Goal: Information Seeking & Learning: Check status

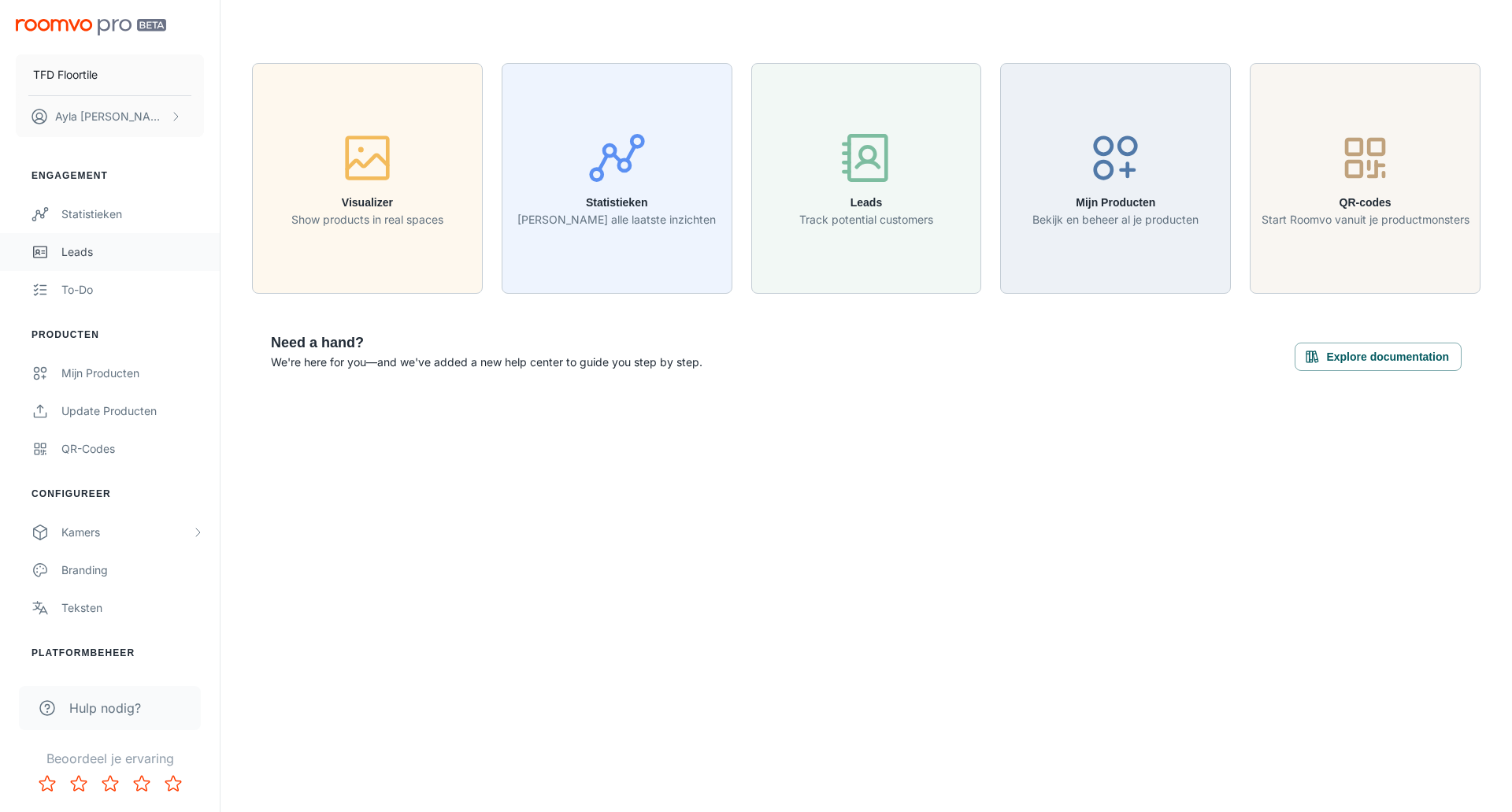
click at [93, 236] on link "Leads" at bounding box center [110, 251] width 220 height 38
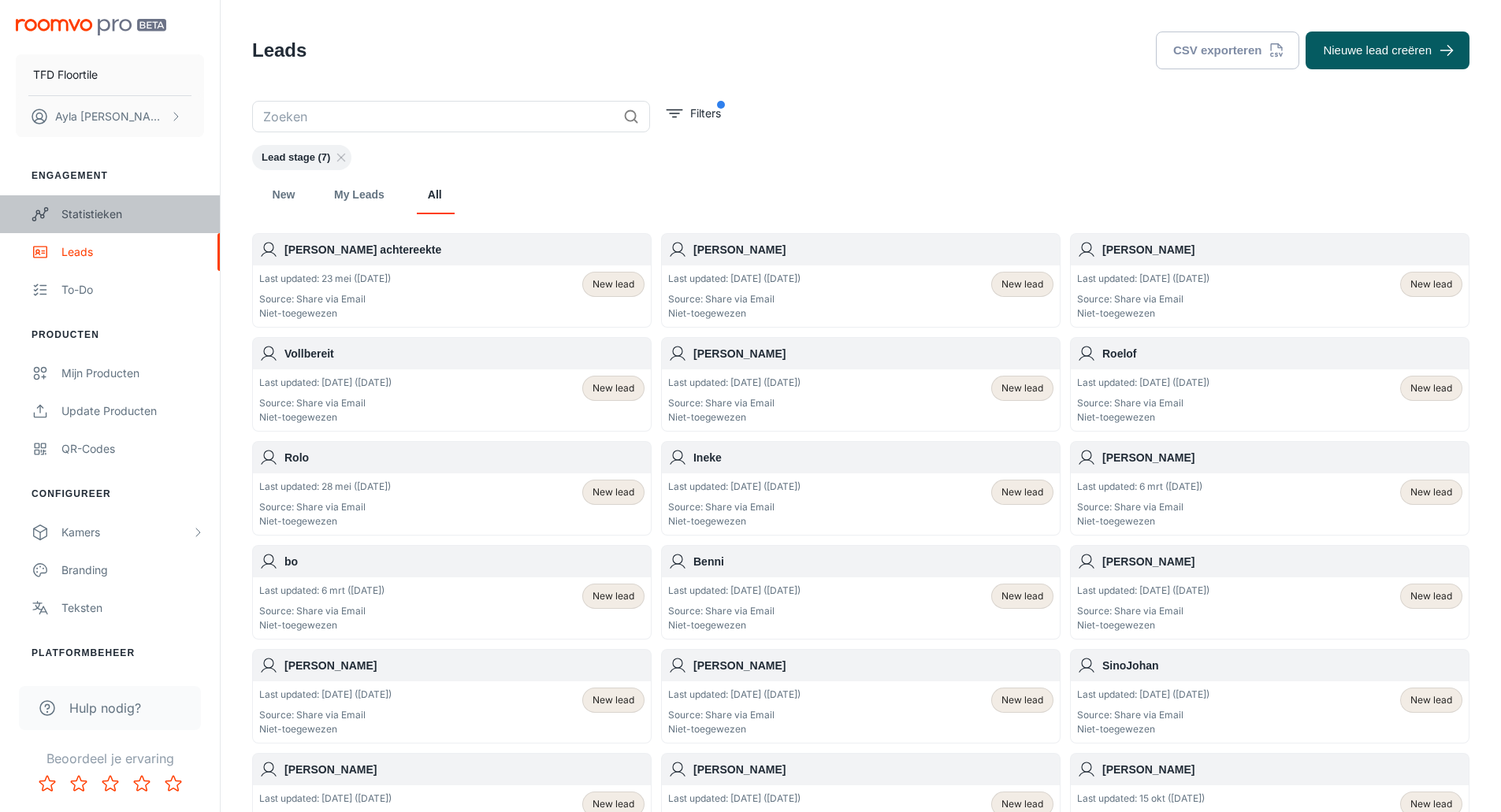
click at [92, 221] on div "Statistieken" at bounding box center [132, 215] width 143 height 18
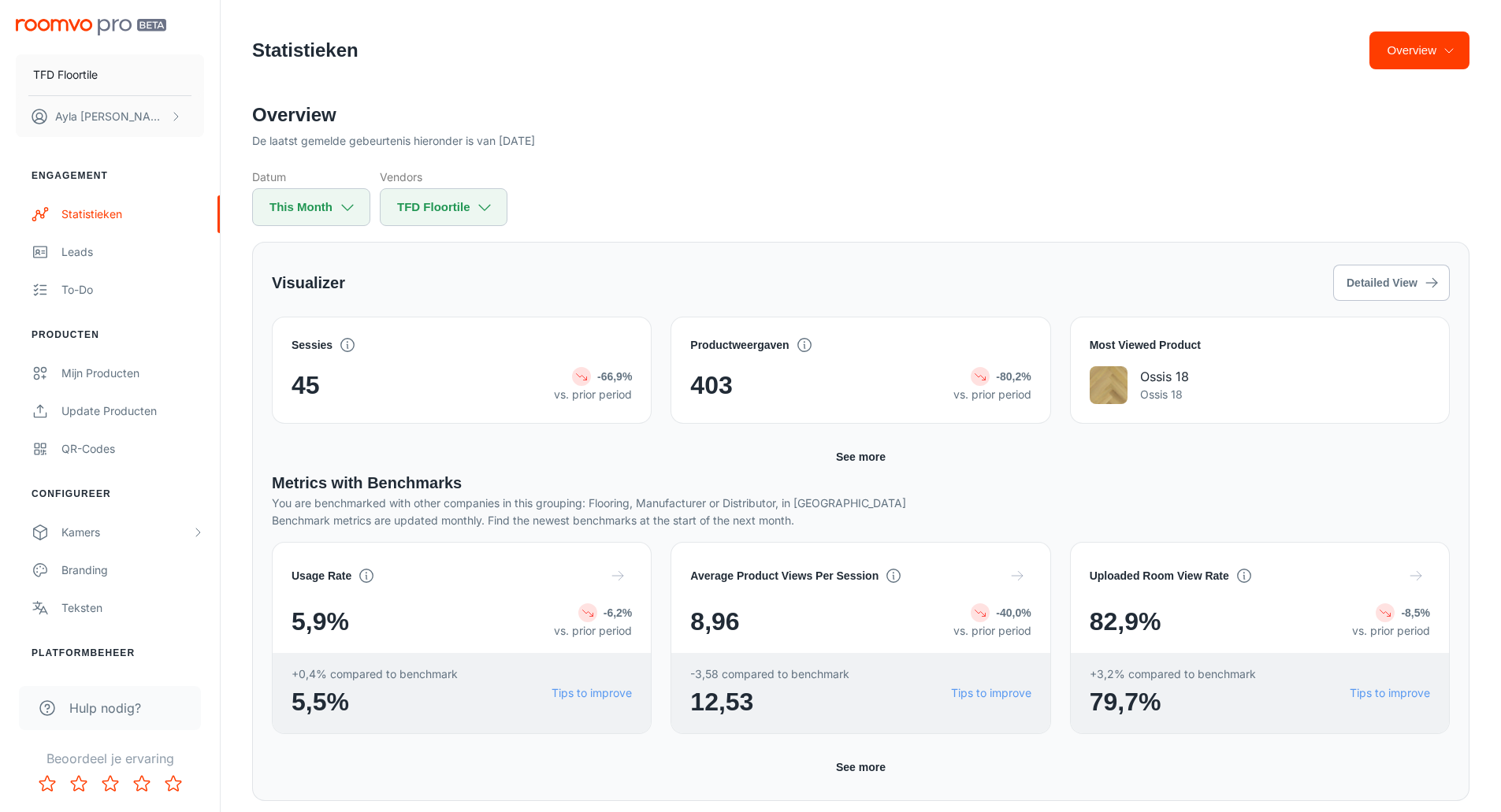
click at [866, 454] on button "See more" at bounding box center [860, 456] width 62 height 28
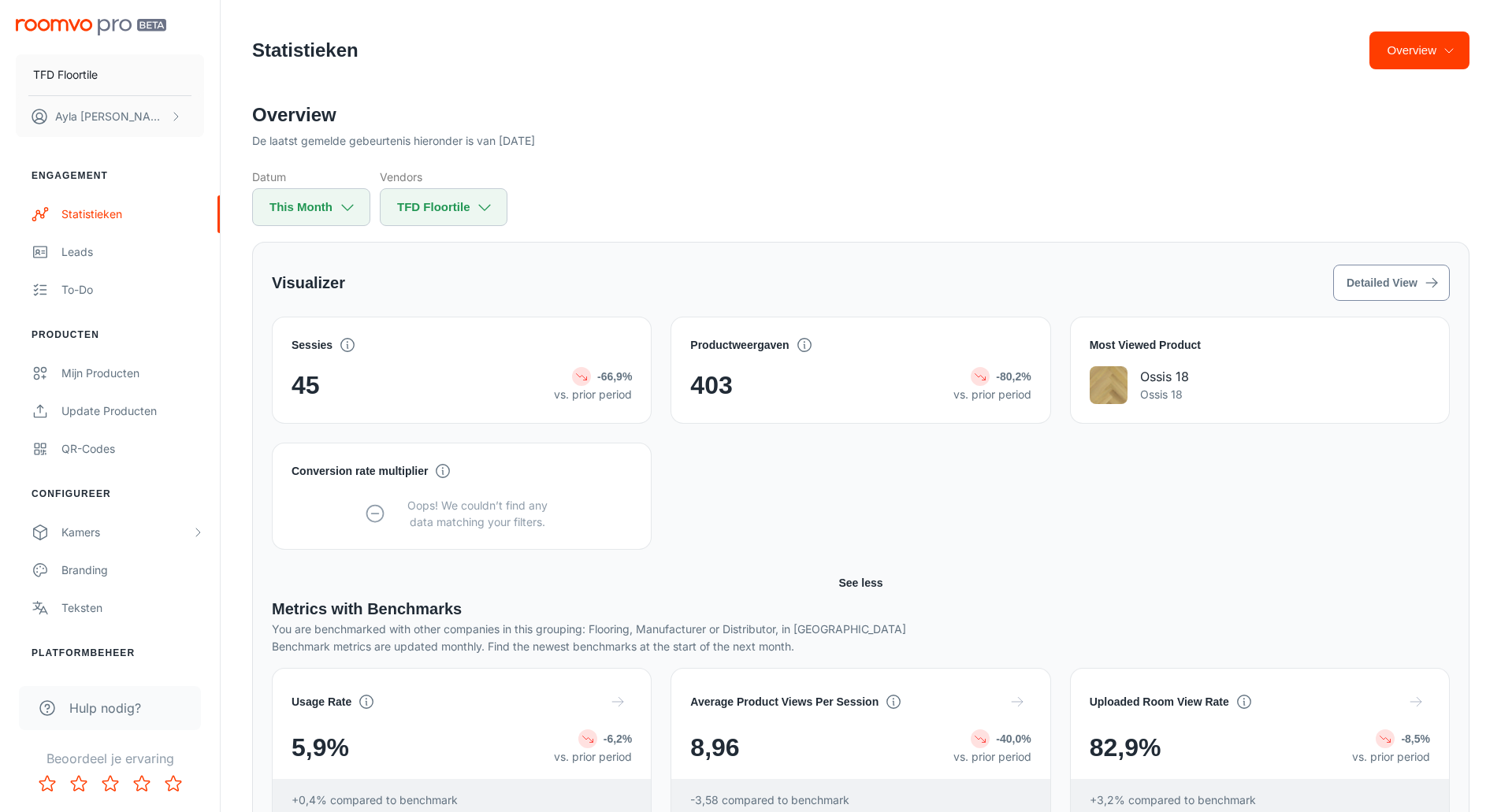
click at [1384, 282] on button "Detailed View" at bounding box center [1391, 282] width 117 height 36
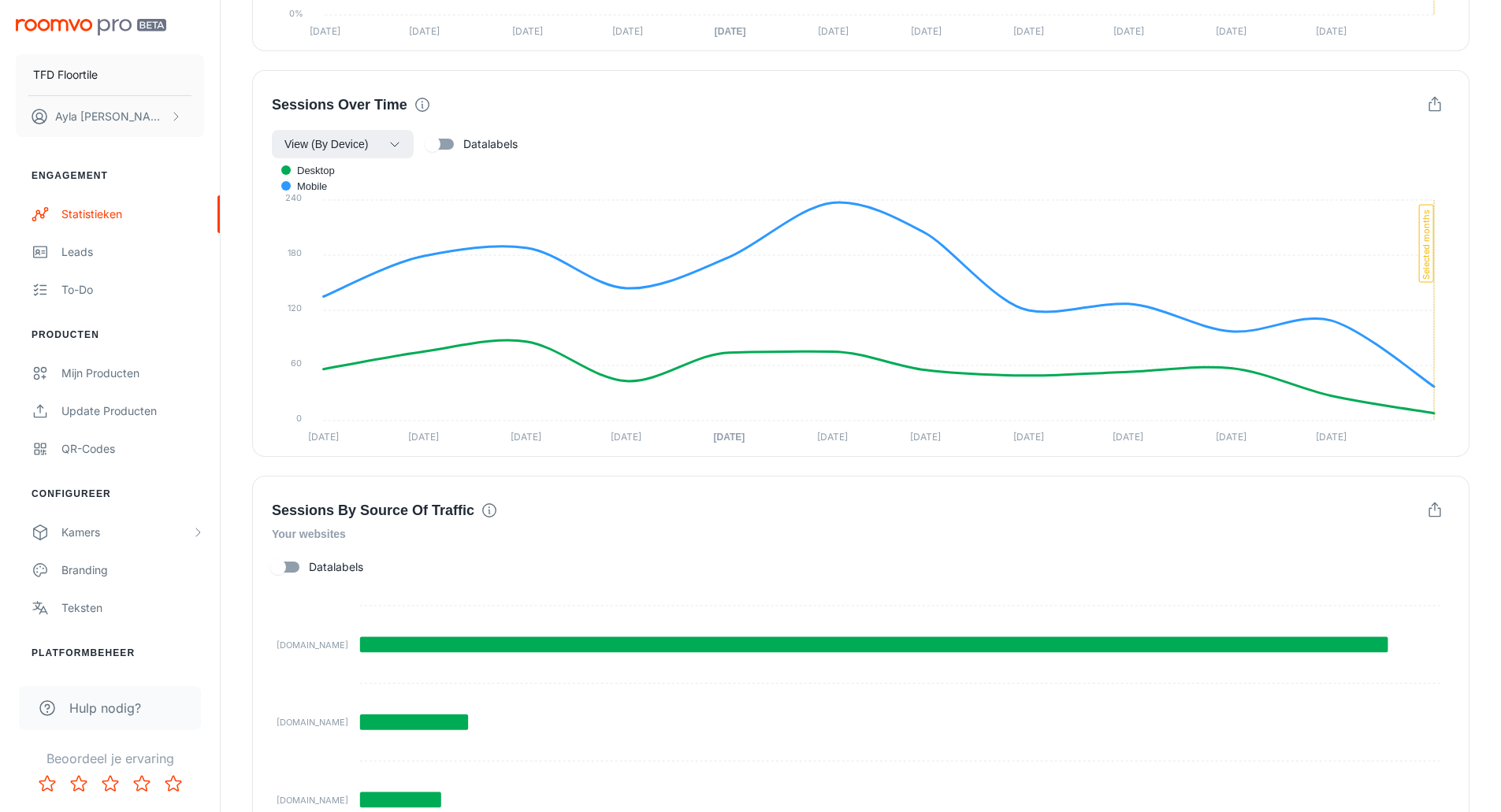
scroll to position [1475, 0]
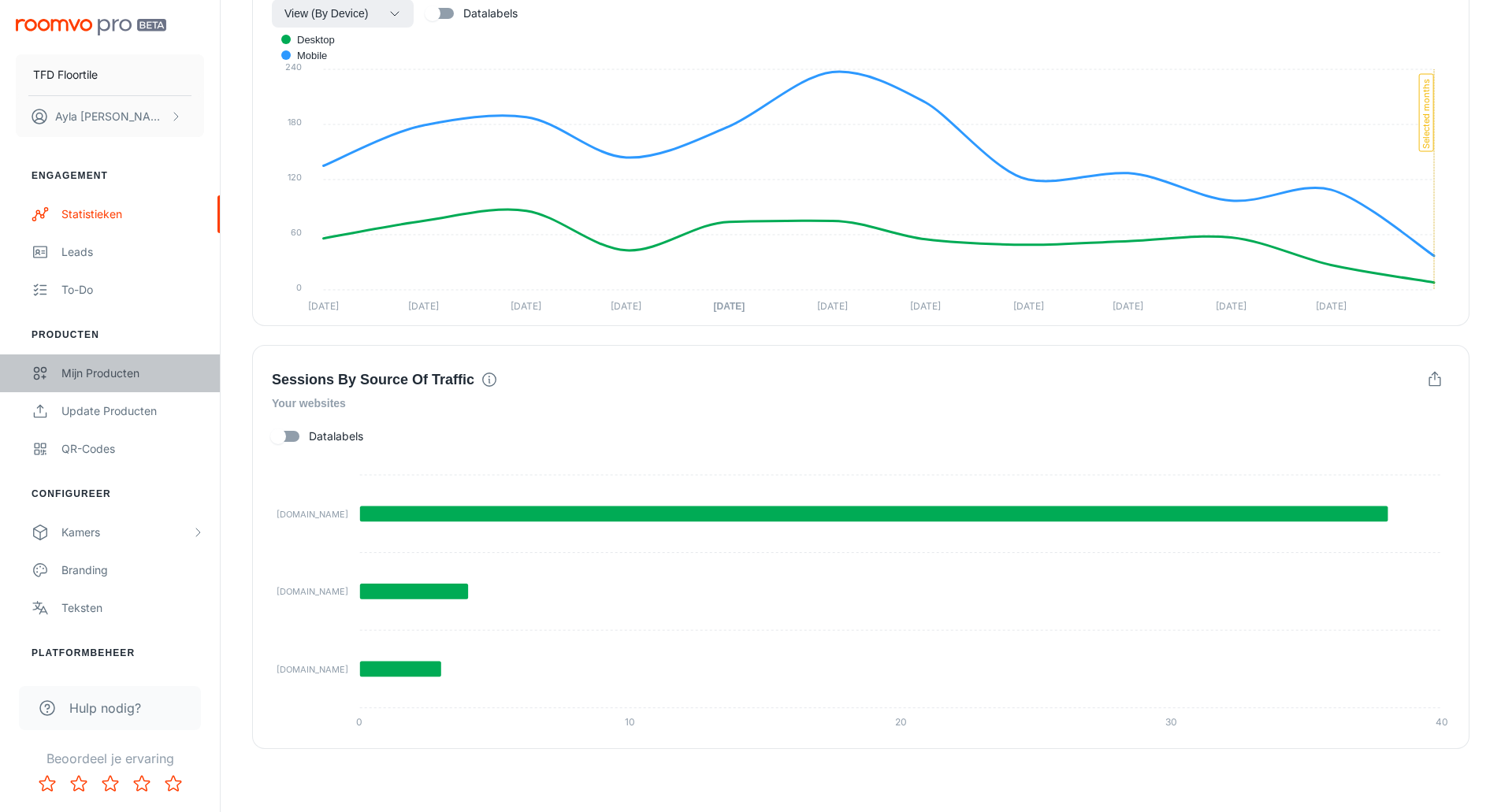
click at [103, 385] on link "Mijn Producten" at bounding box center [110, 373] width 220 height 38
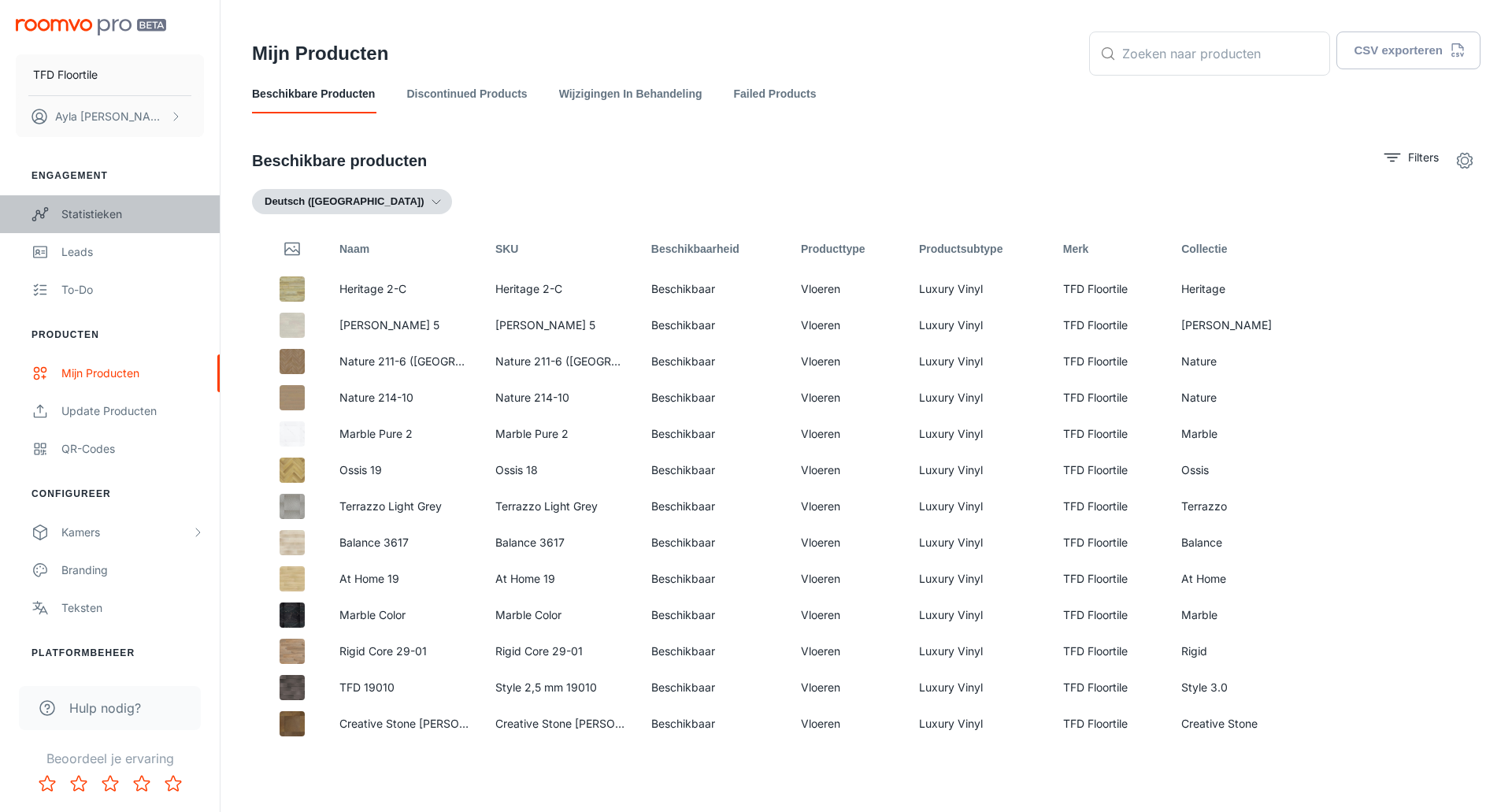
click at [102, 215] on div "Statistieken" at bounding box center [132, 215] width 143 height 18
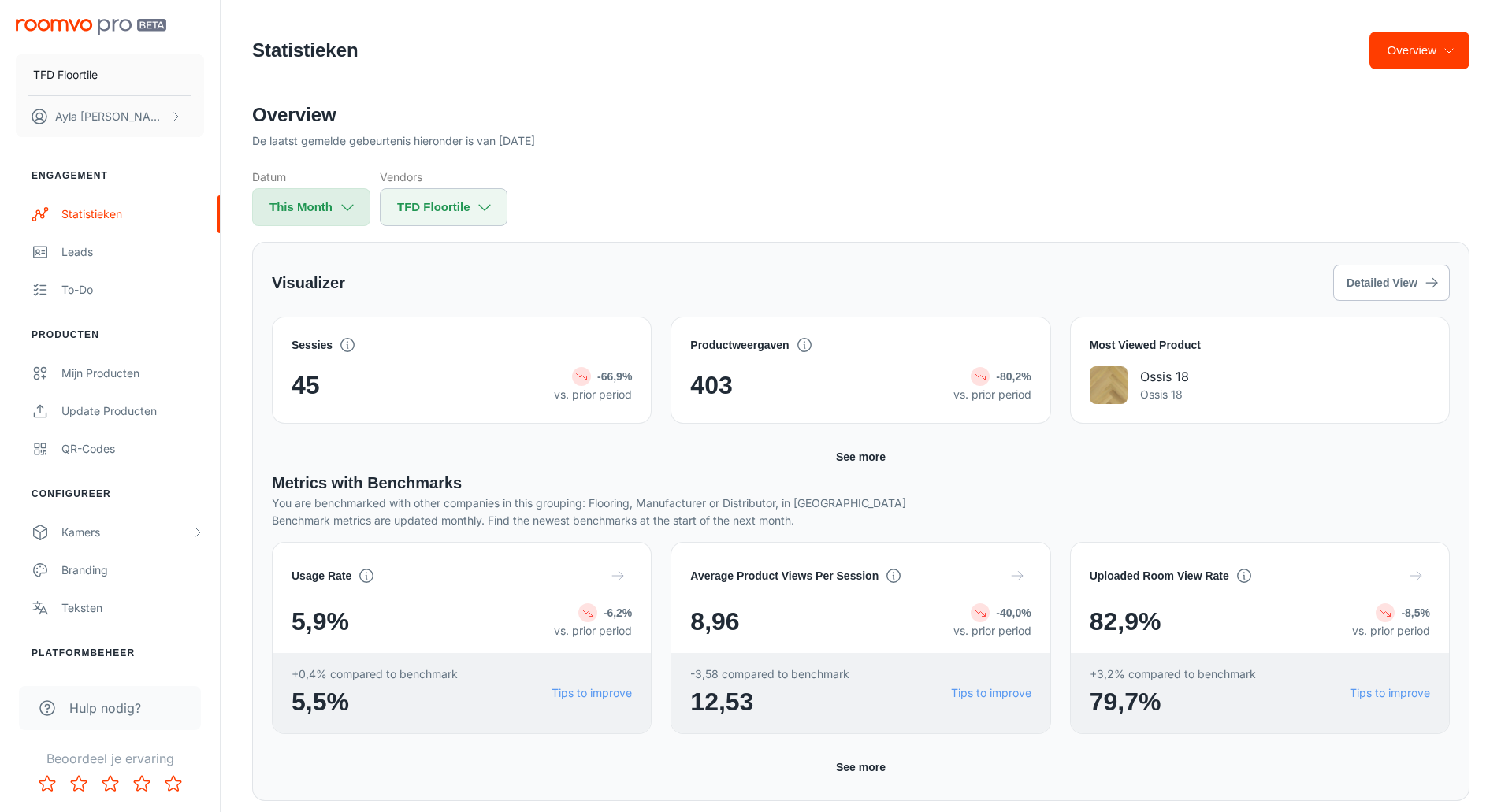
click at [332, 207] on button "This Month" at bounding box center [311, 207] width 118 height 38
select select "7"
select select "2025"
select select "7"
select select "2025"
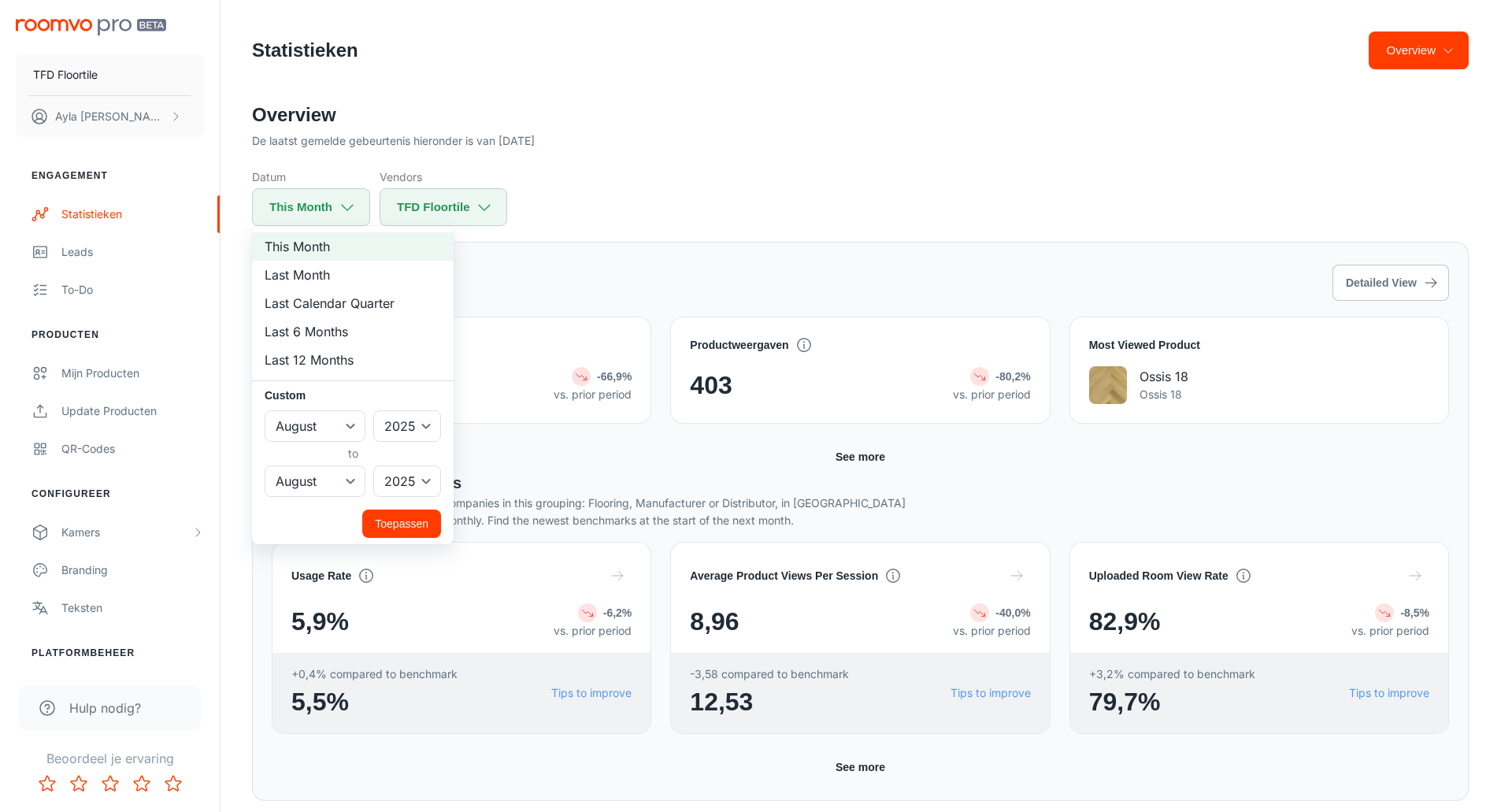
click at [1134, 206] on div at bounding box center [756, 406] width 1512 height 812
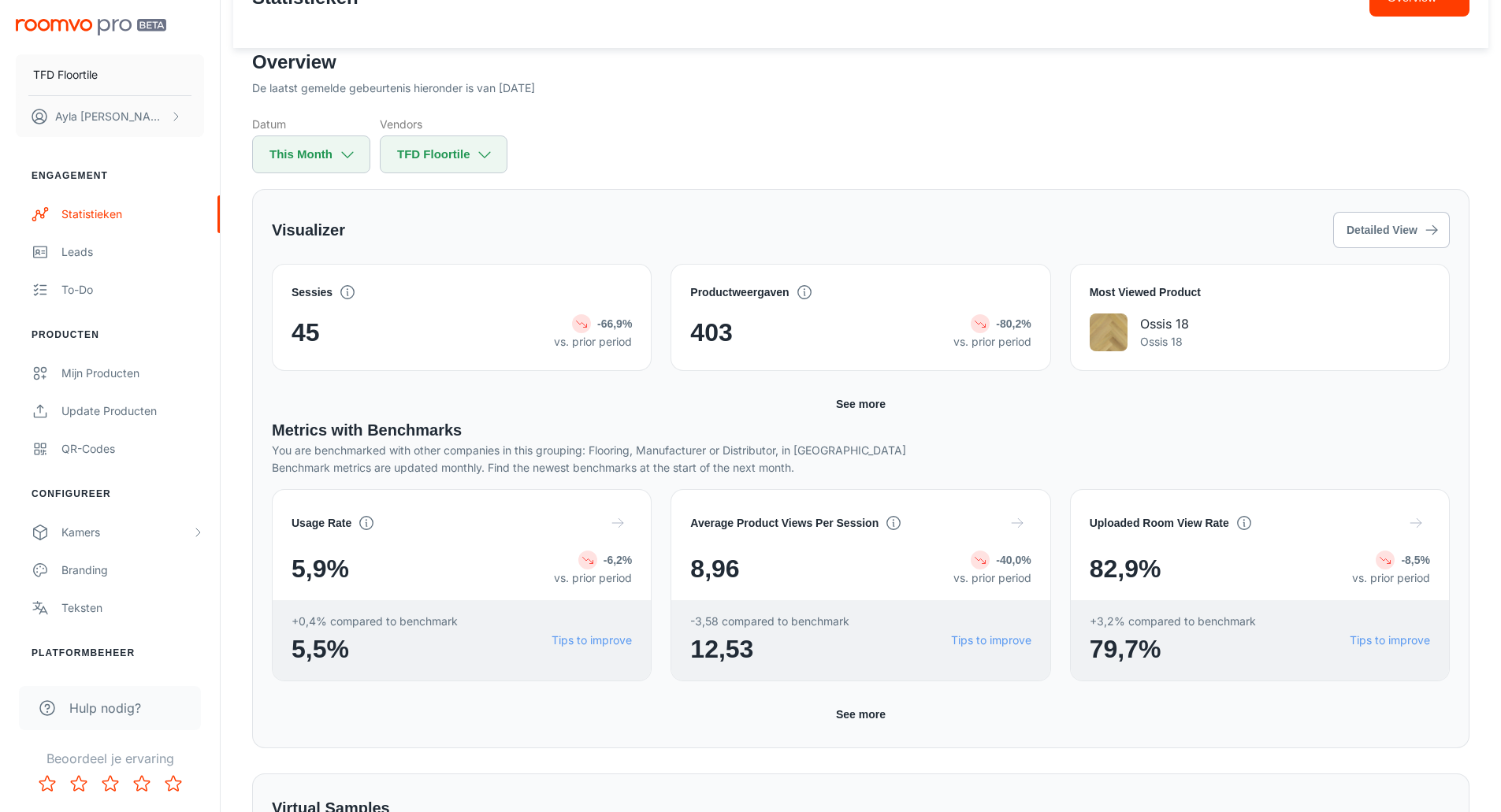
scroll to position [79, 0]
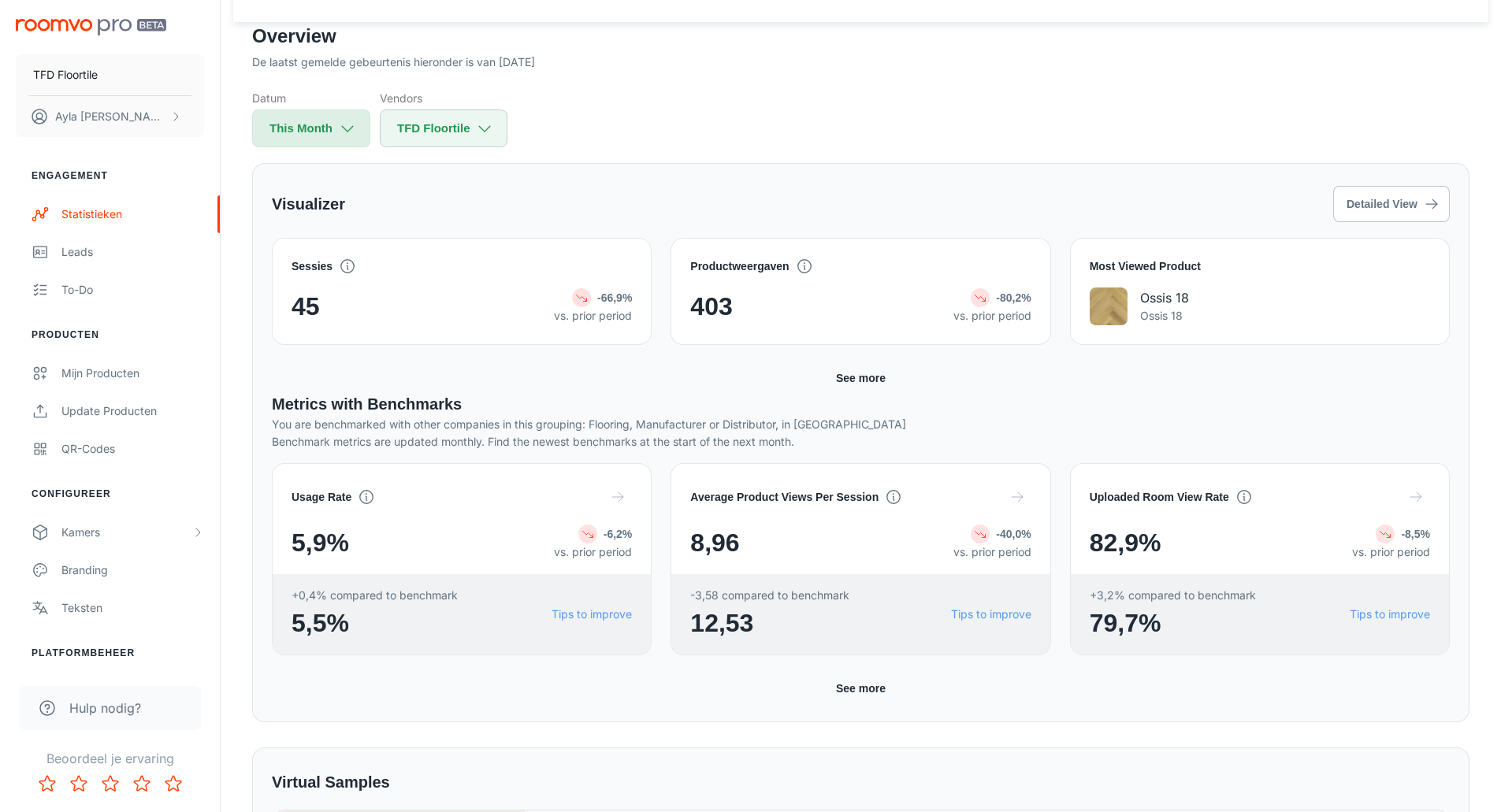
click at [257, 133] on button "This Month" at bounding box center [311, 128] width 118 height 38
select select "7"
select select "2025"
select select "7"
select select "2025"
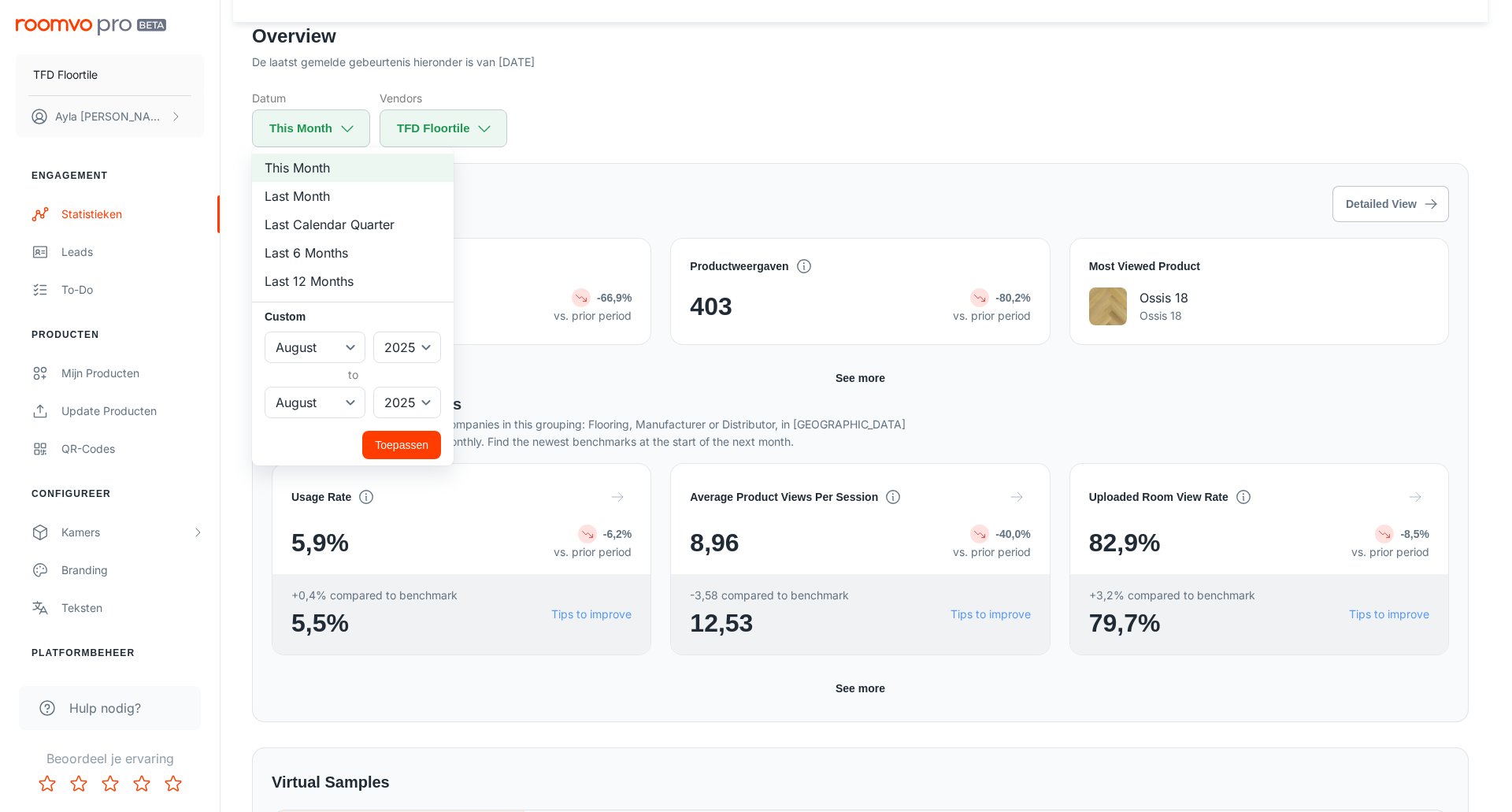
click at [307, 252] on li "Last 6 Months" at bounding box center [353, 252] width 201 height 28
select select "1"
select select "6"
click at [406, 441] on button "Toepassen" at bounding box center [402, 445] width 79 height 28
